Goal: Information Seeking & Learning: Find specific fact

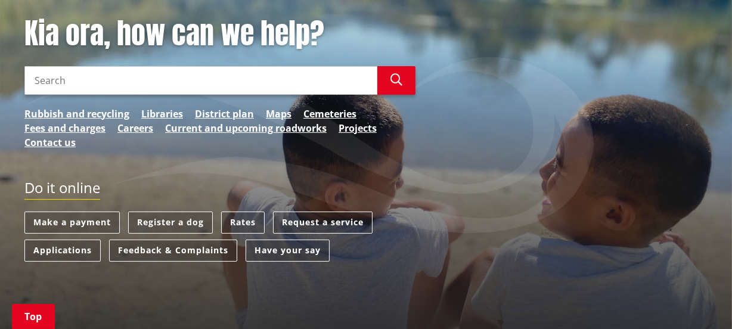
scroll to position [162, 0]
click at [249, 218] on link "Rates" at bounding box center [243, 223] width 44 height 22
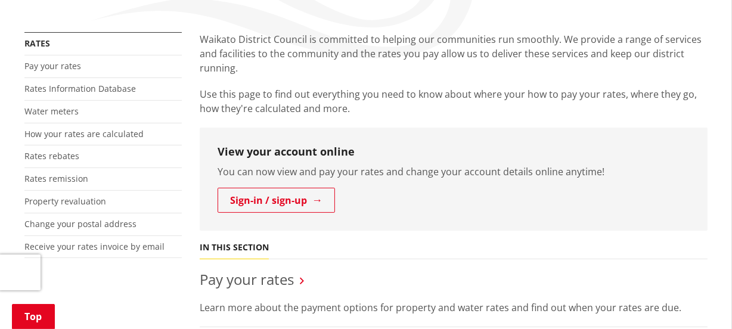
scroll to position [217, 0]
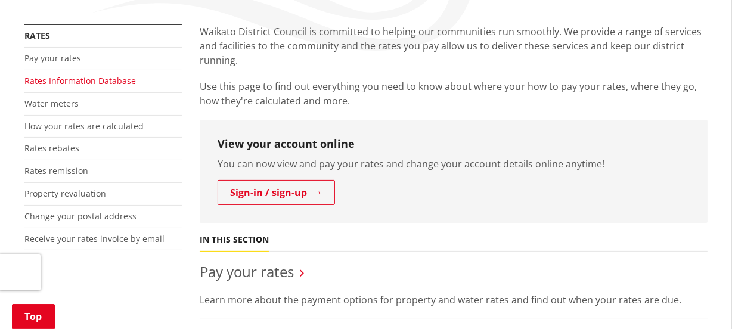
click at [96, 79] on link "Rates Information Database" at bounding box center [80, 80] width 112 height 11
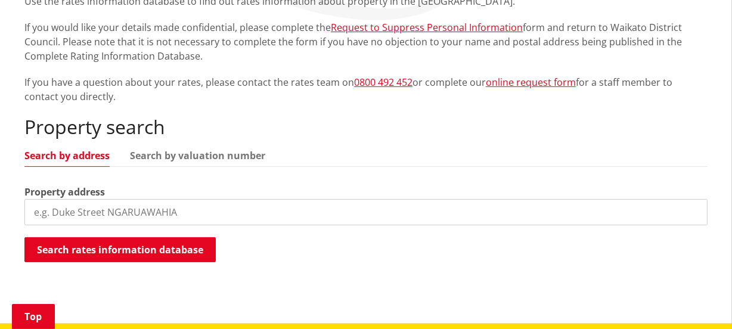
scroll to position [271, 0]
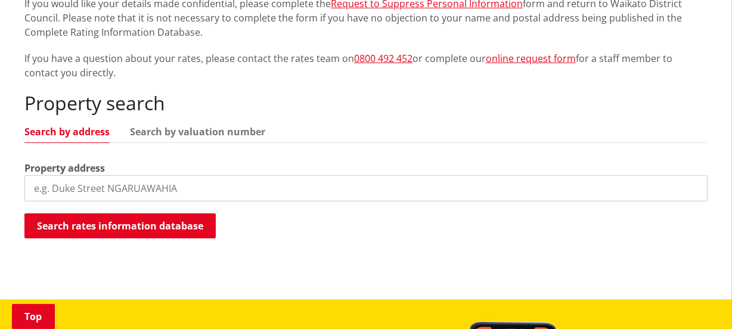
click at [93, 185] on input "search" at bounding box center [366, 188] width 684 height 26
type input "whaanga"
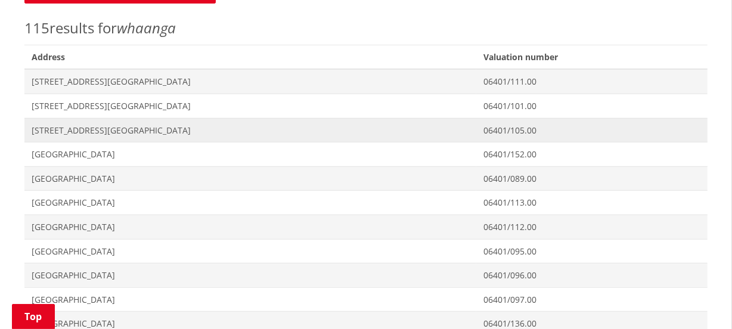
scroll to position [542, 0]
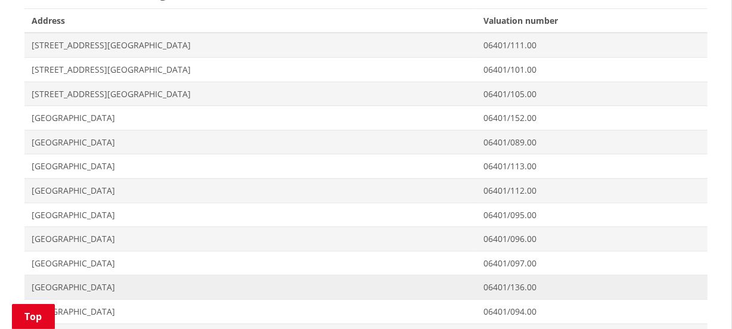
click at [125, 284] on span "0 Whaanga Road WHALE BAY" at bounding box center [251, 288] width 438 height 12
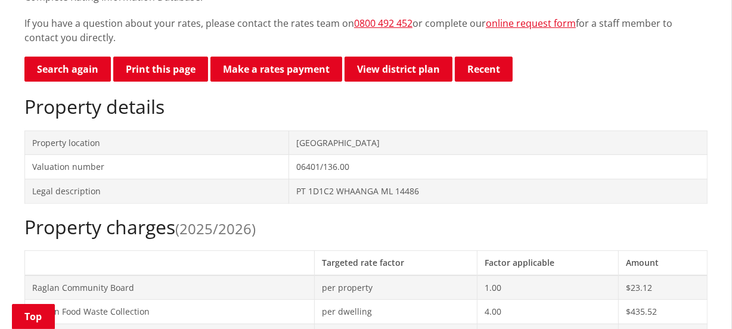
scroll to position [271, 0]
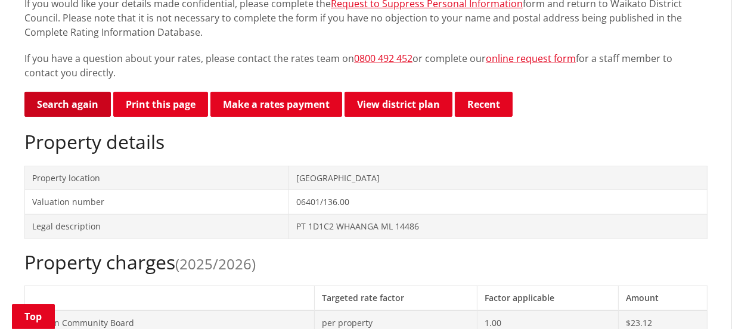
click at [71, 104] on link "Search again" at bounding box center [67, 104] width 86 height 25
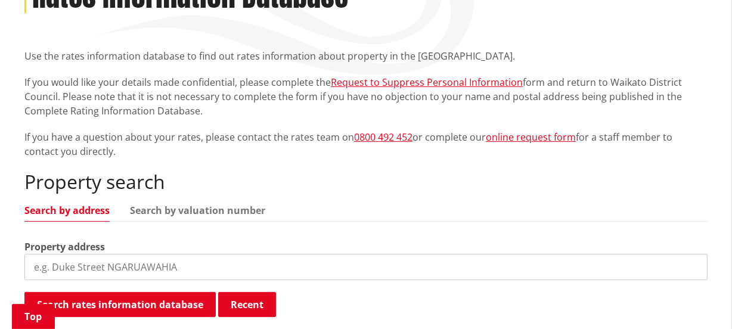
scroll to position [217, 0]
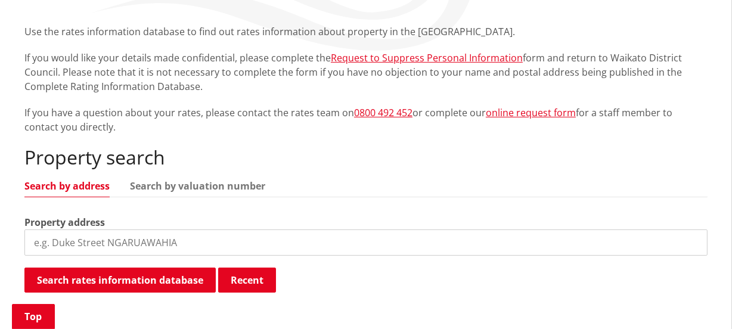
click at [62, 238] on input "search" at bounding box center [366, 243] width 684 height 26
type input "5 robert"
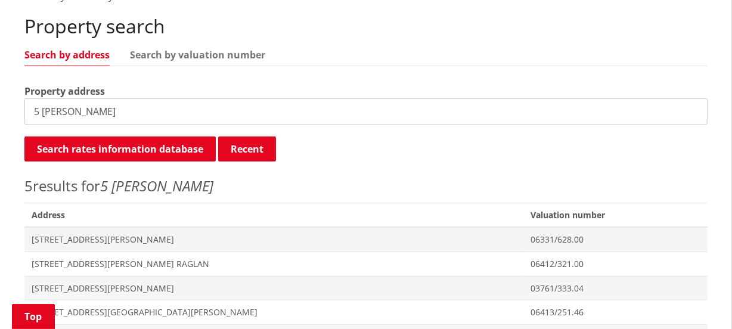
scroll to position [379, 0]
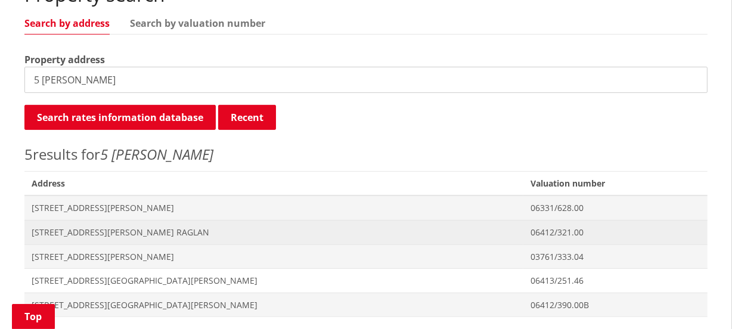
click at [109, 235] on span "[STREET_ADDRESS][PERSON_NAME] RAGLAN" at bounding box center [274, 233] width 485 height 12
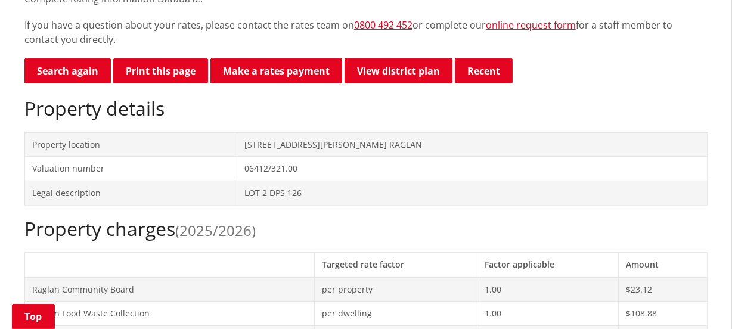
scroll to position [271, 0]
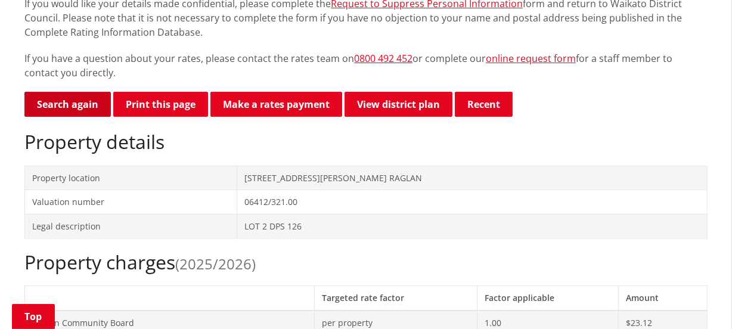
click at [78, 99] on link "Search again" at bounding box center [67, 104] width 86 height 25
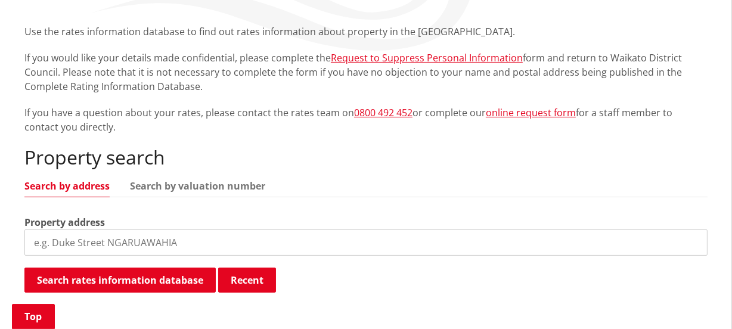
scroll to position [271, 0]
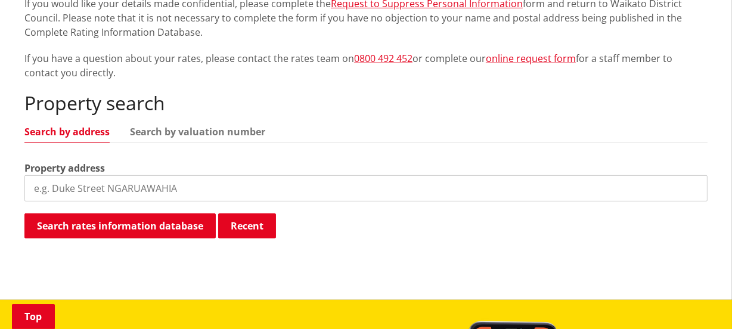
click at [71, 185] on input "search" at bounding box center [366, 188] width 684 height 26
type input "whaanga"
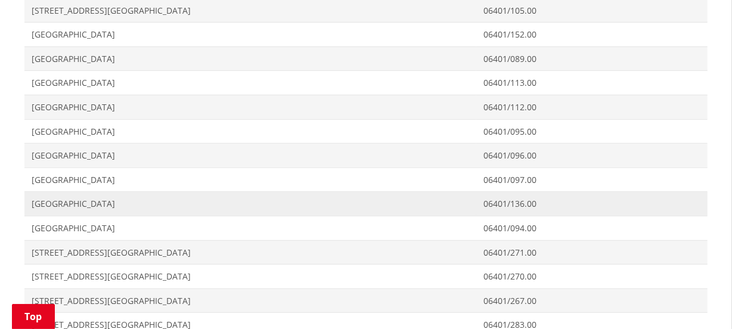
scroll to position [650, 0]
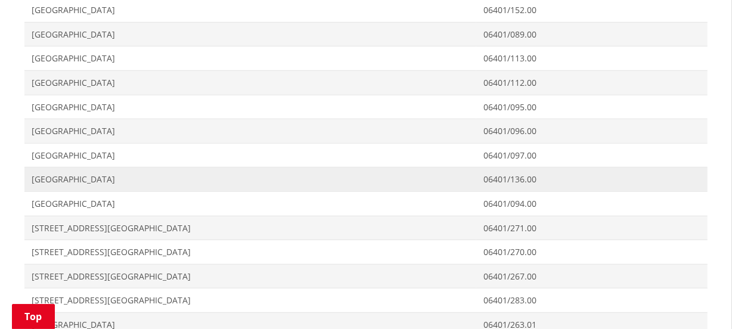
click at [101, 177] on span "[GEOGRAPHIC_DATA]" at bounding box center [251, 180] width 438 height 12
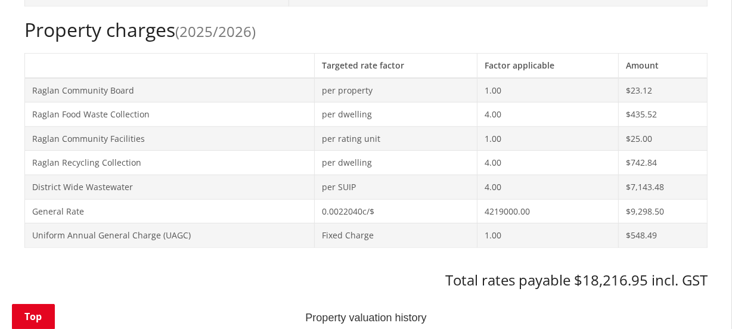
scroll to position [488, 0]
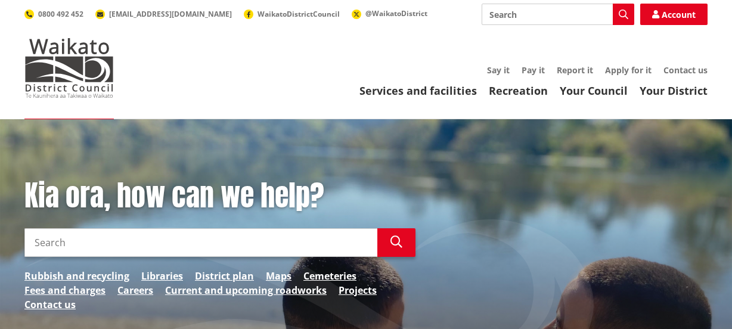
scroll to position [108, 0]
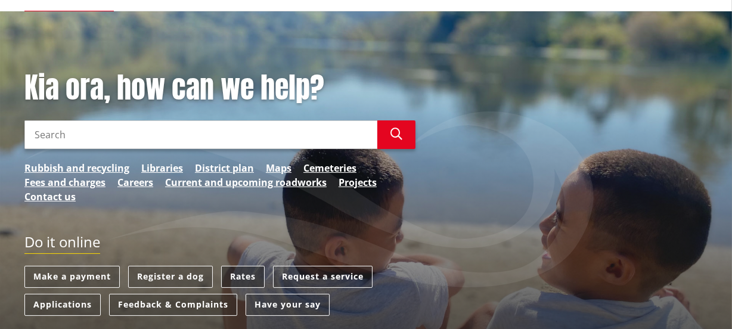
click at [247, 271] on link "Rates" at bounding box center [243, 277] width 44 height 22
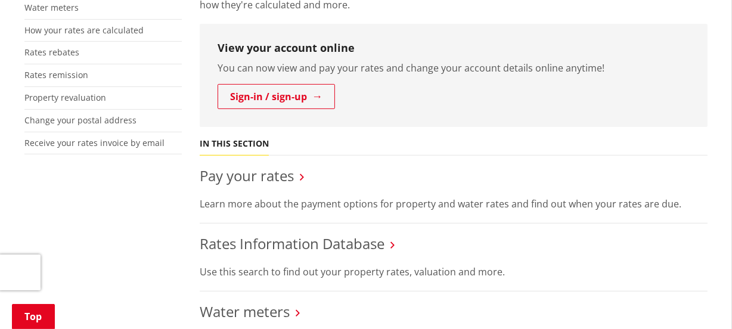
scroll to position [325, 0]
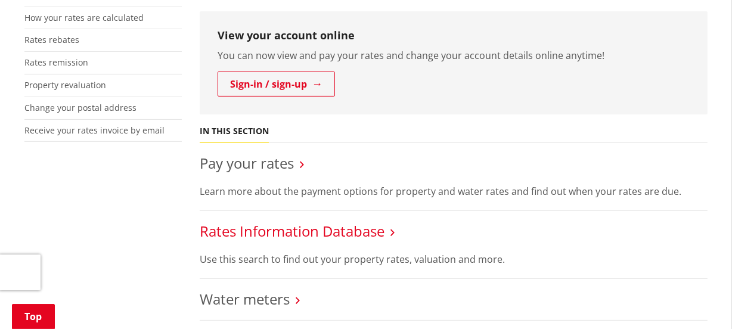
click at [310, 229] on link "Rates Information Database" at bounding box center [292, 231] width 185 height 20
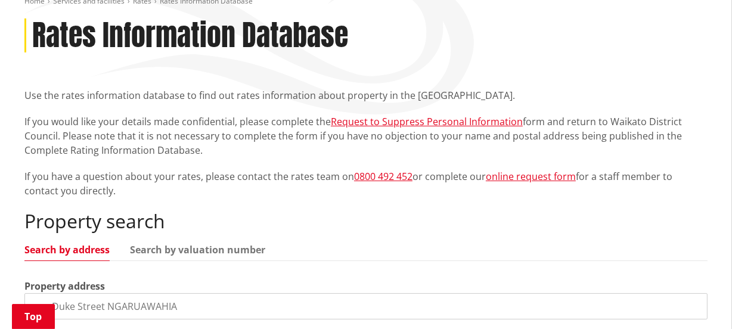
scroll to position [217, 0]
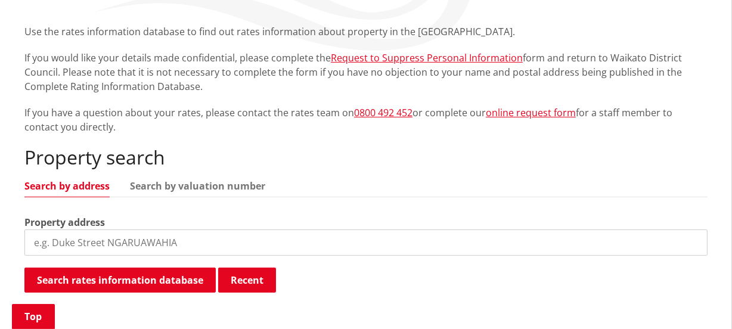
click at [66, 245] on input "search" at bounding box center [366, 243] width 684 height 26
type input "5 robert"
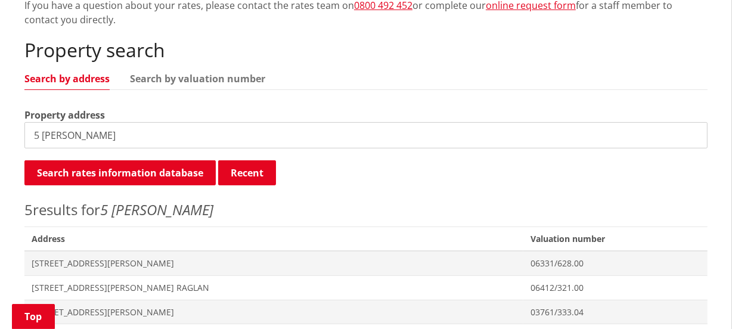
scroll to position [325, 0]
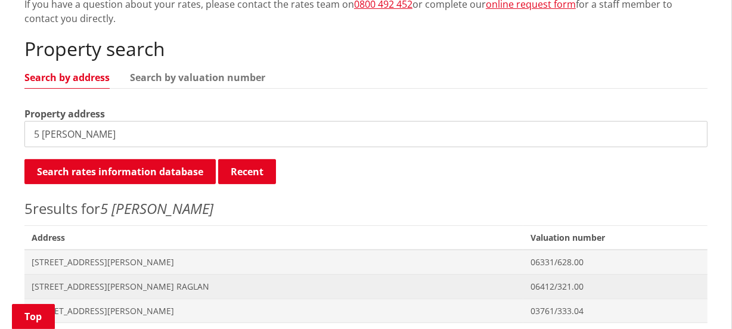
click at [114, 286] on span "[STREET_ADDRESS][PERSON_NAME] RAGLAN" at bounding box center [274, 287] width 485 height 12
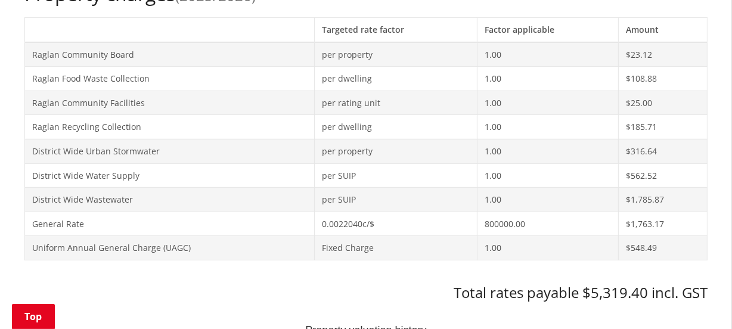
scroll to position [542, 0]
